Goal: Browse casually

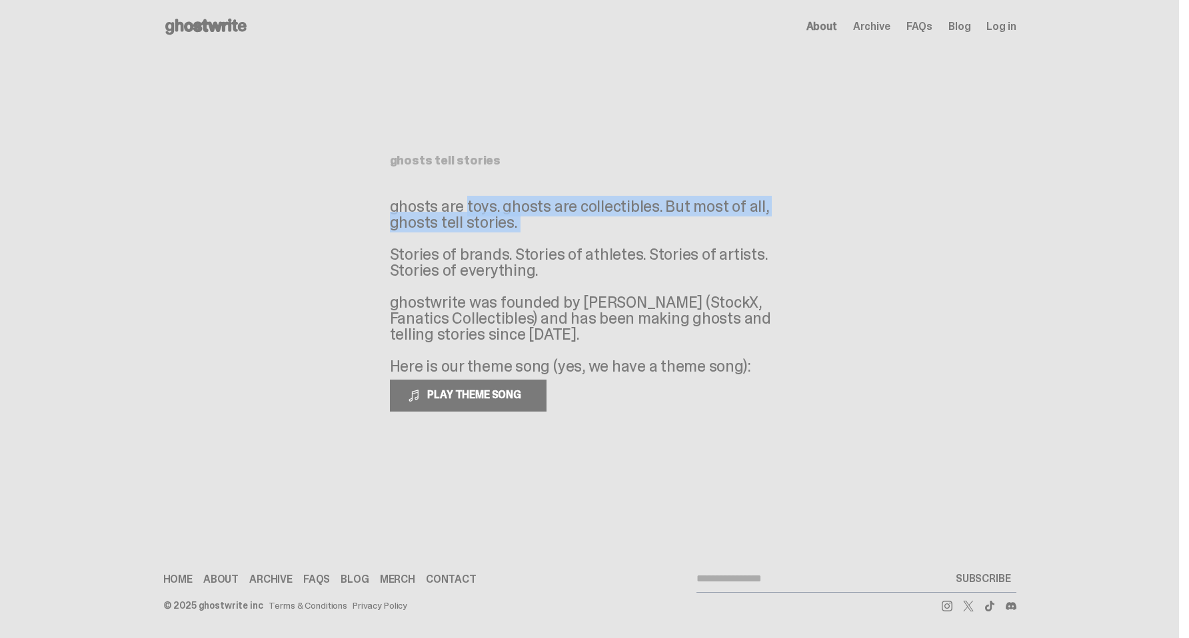
click at [517, 210] on p "ghosts are toys. ghosts are collectibles. But most of all, ghosts tell stories.…" at bounding box center [590, 287] width 400 height 176
click at [490, 220] on p "ghosts are toys. ghosts are collectibles. But most of all, ghosts tell stories.…" at bounding box center [590, 287] width 400 height 176
click at [490, 242] on p "ghosts are toys. ghosts are collectibles. But most of all, ghosts tell stories.…" at bounding box center [590, 287] width 400 height 176
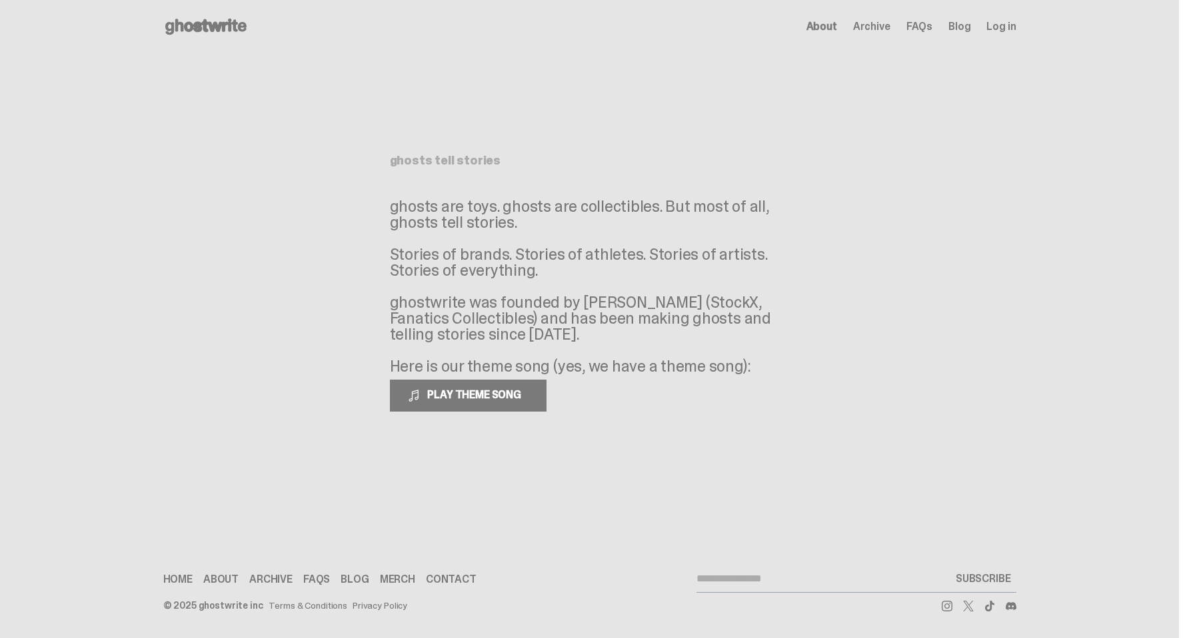
click at [229, 20] on icon at bounding box center [205, 26] width 85 height 21
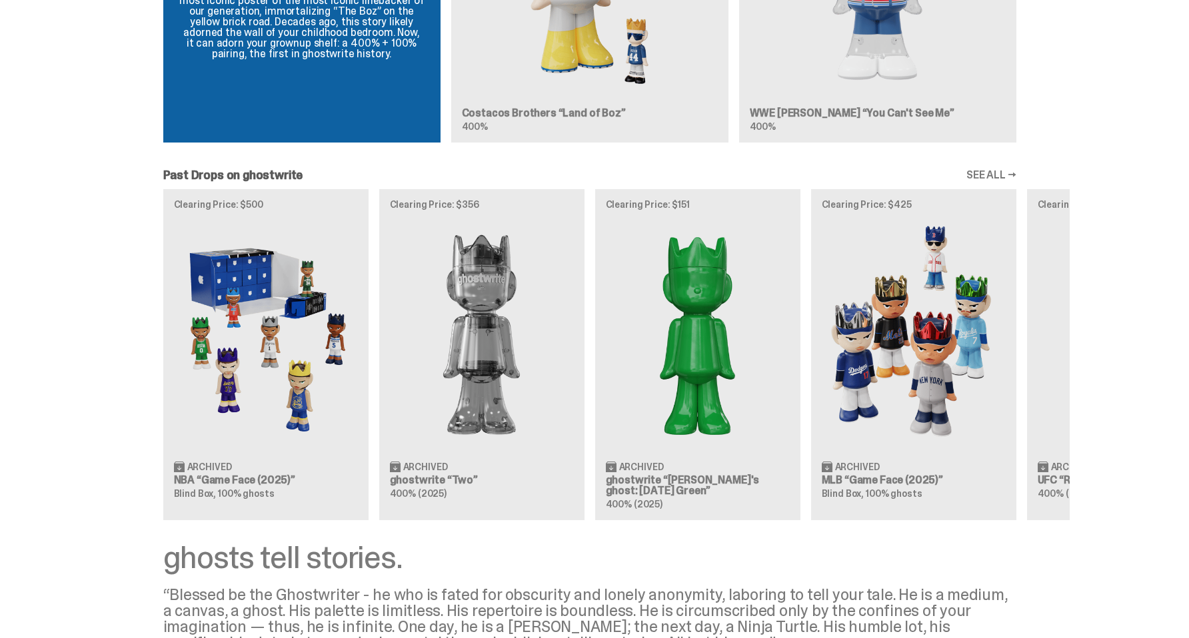
scroll to position [1021, 0]
